Goal: Information Seeking & Learning: Find specific fact

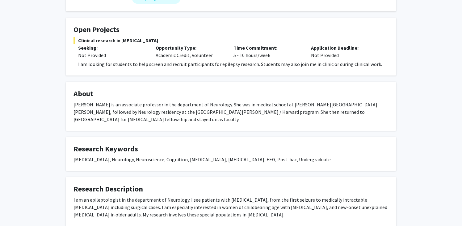
scroll to position [102, 0]
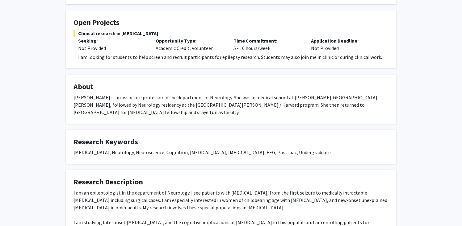
click at [221, 59] on p "I am looking for students to help screen and recruit participants for epilepsy …" at bounding box center [233, 56] width 310 height 7
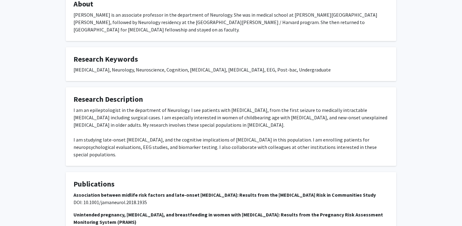
scroll to position [185, 0]
click at [101, 106] on div "I am an epileptologist in the department of Neurology. I see patients with [MED…" at bounding box center [230, 132] width 315 height 52
click at [149, 111] on div "I am an epileptologist in the department of Neurology. I see patients with [MED…" at bounding box center [230, 132] width 315 height 52
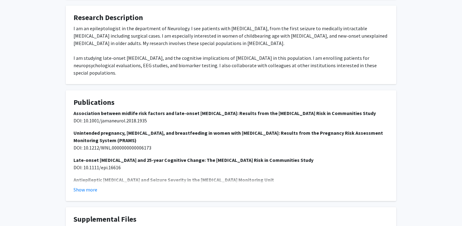
scroll to position [277, 0]
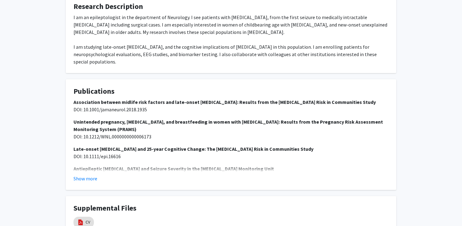
click at [73, 134] on span "DOI: 10.1212/WNL.0000000000006173" at bounding box center [112, 137] width 78 height 6
drag, startPoint x: 83, startPoint y: 121, endPoint x: 180, endPoint y: 121, distance: 96.6
click at [181, 121] on p "Unintended pregnancy, [MEDICAL_DATA], and breastfeeding in women with [MEDICAL_…" at bounding box center [230, 129] width 315 height 22
copy span "10.1212/WNL.0000000000006173"
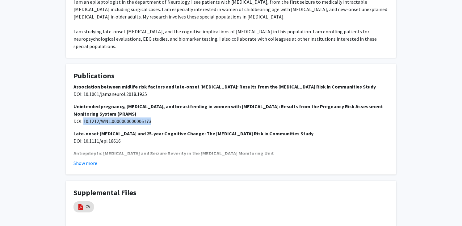
scroll to position [298, 0]
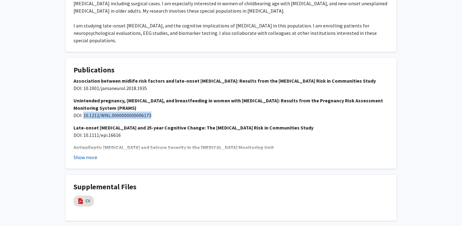
click at [90, 154] on button "Show more" at bounding box center [85, 157] width 24 height 7
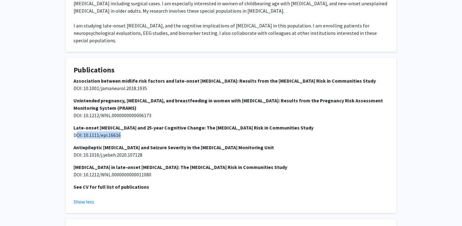
drag, startPoint x: 75, startPoint y: 119, endPoint x: 141, endPoint y: 117, distance: 65.8
click at [141, 124] on p "Late-onset [MEDICAL_DATA] and 25-year Cognitive Change: The [MEDICAL_DATA] Risk…" at bounding box center [230, 131] width 315 height 15
drag, startPoint x: 83, startPoint y: 121, endPoint x: 144, endPoint y: 124, distance: 60.6
click at [144, 124] on p "Late-onset [MEDICAL_DATA] and 25-year Cognitive Change: The [MEDICAL_DATA] Risk…" at bounding box center [230, 131] width 315 height 15
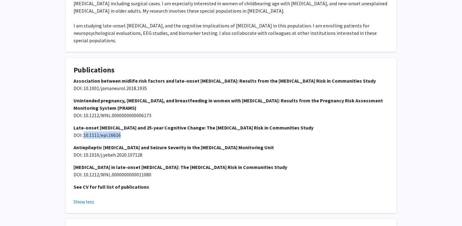
copy span "10.1111/epi.16616"
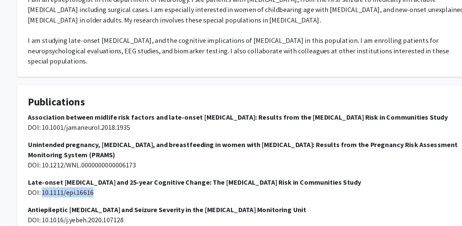
scroll to position [240, 0]
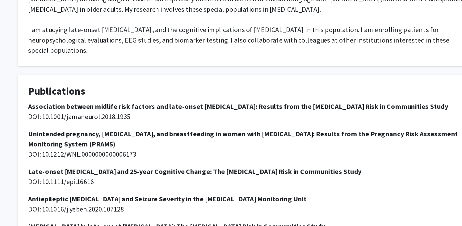
drag, startPoint x: 84, startPoint y: 133, endPoint x: 165, endPoint y: 134, distance: 81.2
click at [165, 136] on p "Association between midlife risk factors and late-onset [MEDICAL_DATA]: Results…" at bounding box center [230, 143] width 315 height 15
drag, startPoint x: 84, startPoint y: 131, endPoint x: 166, endPoint y: 133, distance: 82.4
click at [166, 136] on p "Association between midlife risk factors and late-onset [MEDICAL_DATA]: Results…" at bounding box center [230, 143] width 315 height 15
copy span "10.1001/jamaneurol.2018.1935"
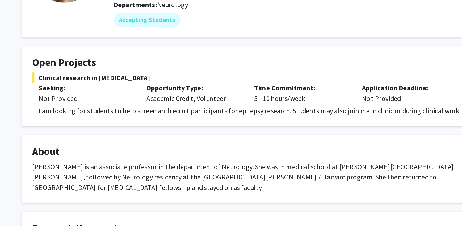
scroll to position [72, 0]
